Goal: Check status: Check status

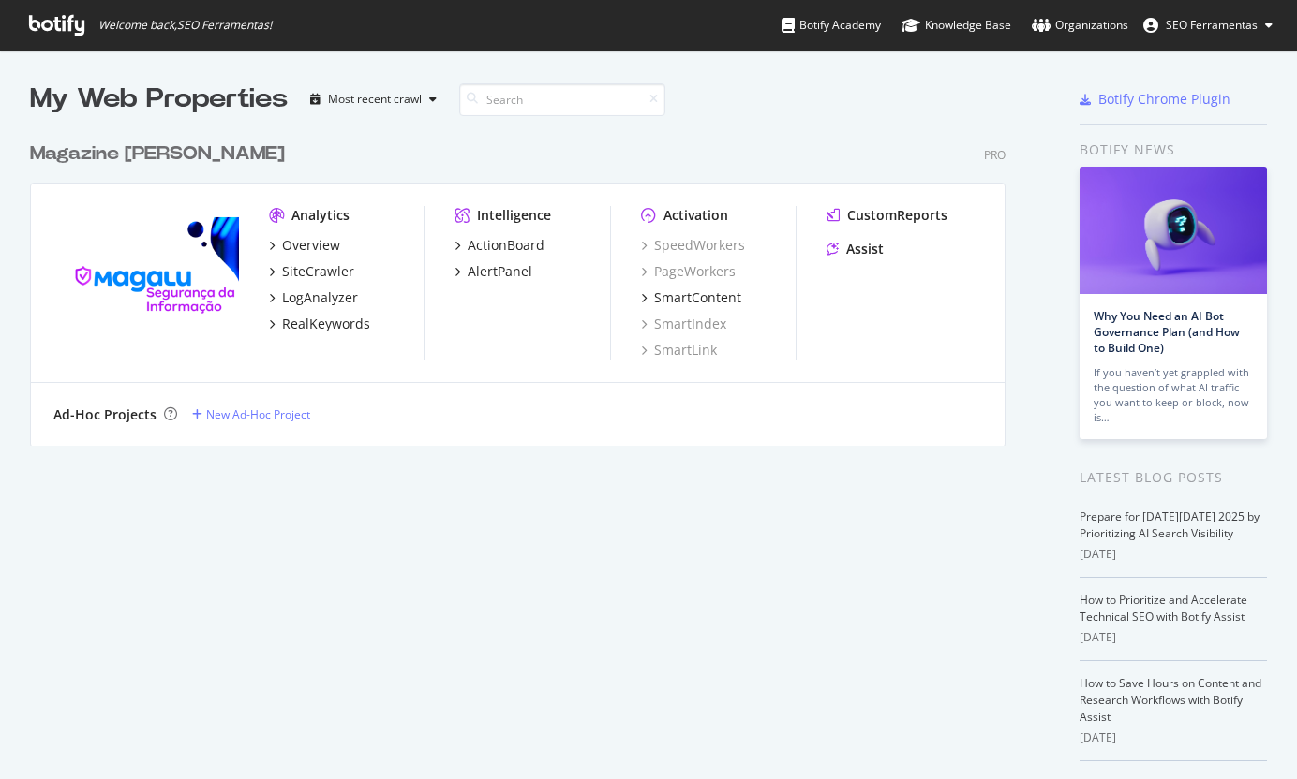
scroll to position [765, 1268]
